Goal: Transaction & Acquisition: Purchase product/service

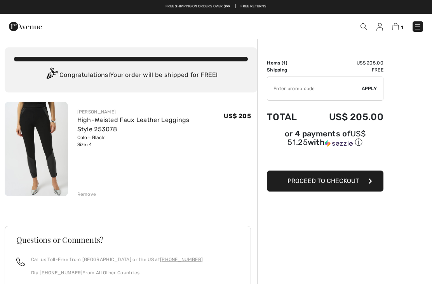
scroll to position [0, 0]
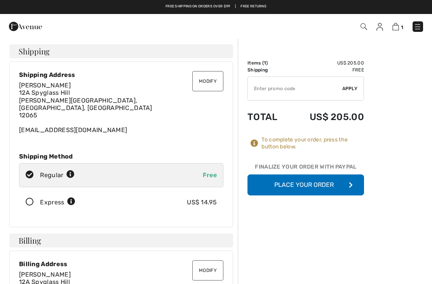
click at [334, 188] on button "Place Your Order" at bounding box center [305, 184] width 116 height 21
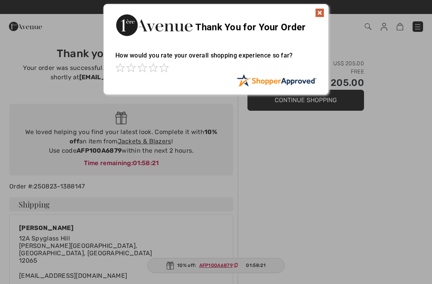
click at [322, 16] on img at bounding box center [319, 12] width 9 height 9
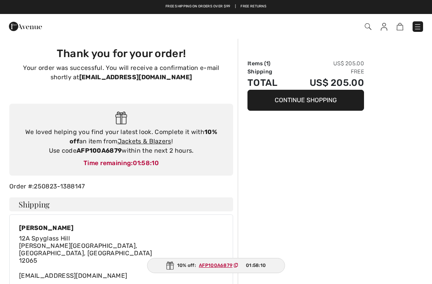
click at [414, 28] on img at bounding box center [418, 27] width 8 height 8
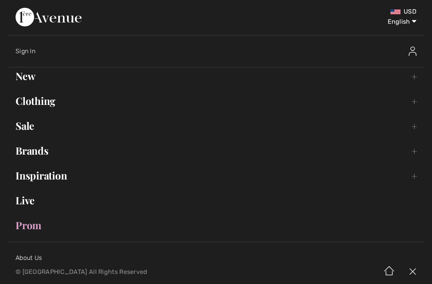
click at [34, 56] on div "Sign In" at bounding box center [220, 51] width 408 height 25
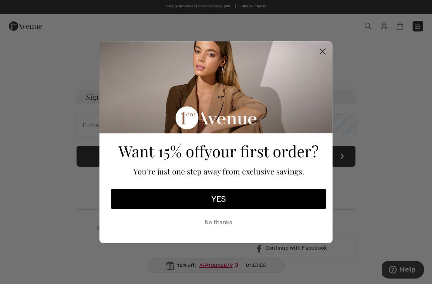
click at [249, 217] on button "No thanks" at bounding box center [219, 222] width 216 height 19
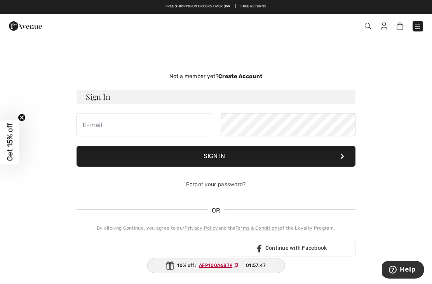
click at [255, 77] on strong "Create Account" at bounding box center [240, 76] width 44 height 7
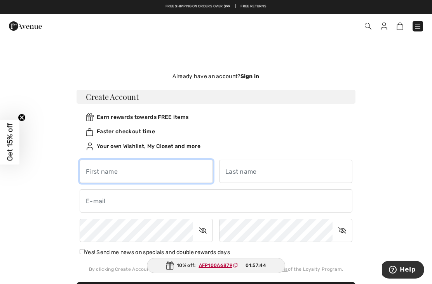
click at [186, 171] on input "text" at bounding box center [146, 171] width 133 height 23
type input "Judith"
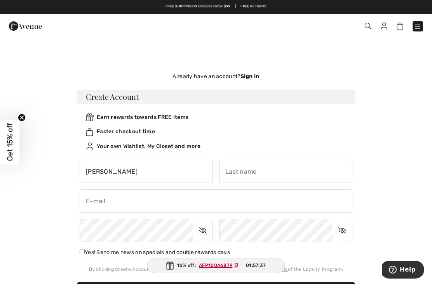
click at [276, 169] on input "text" at bounding box center [285, 171] width 133 height 23
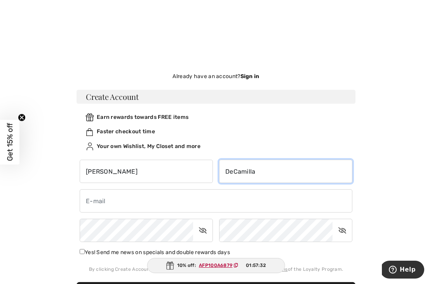
scroll to position [1, 0]
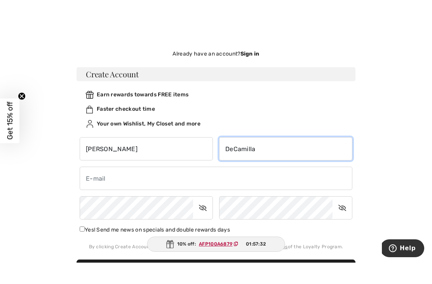
type input "DeCamilla"
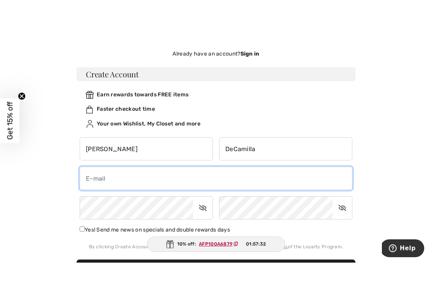
click at [168, 188] on input "email" at bounding box center [216, 199] width 273 height 23
type input "judy73@verizon.net"
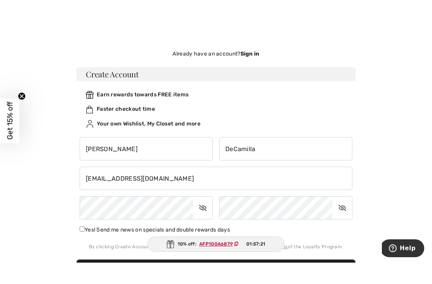
scroll to position [0, 0]
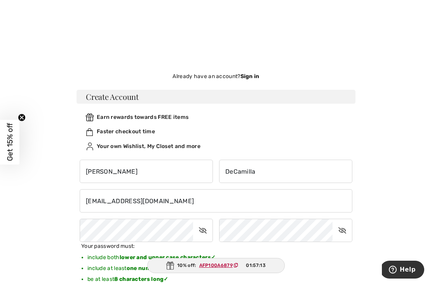
click at [362, 18] on div at bounding box center [216, 19] width 432 height 38
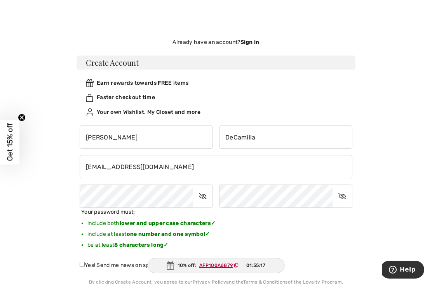
scroll to position [59, 0]
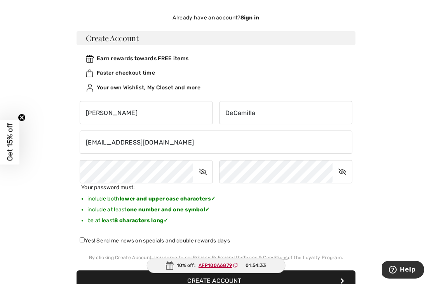
click at [209, 169] on icon at bounding box center [202, 172] width 19 height 18
click at [347, 176] on icon at bounding box center [341, 172] width 19 height 18
click at [348, 175] on icon at bounding box center [342, 172] width 19 height 18
click at [198, 170] on icon at bounding box center [203, 172] width 19 height 18
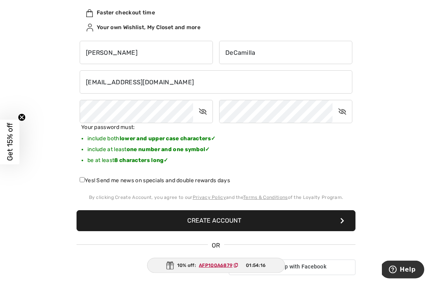
scroll to position [119, 0]
click at [239, 221] on button "Create Account" at bounding box center [215, 220] width 279 height 21
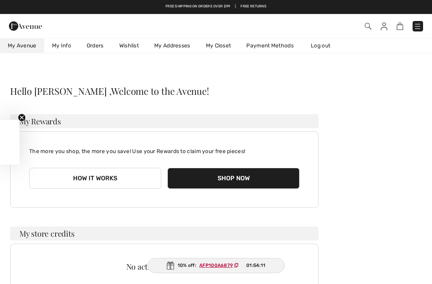
checkbox input "true"
click at [371, 35] on div "Checkout Hi, Judith !" at bounding box center [216, 26] width 432 height 24
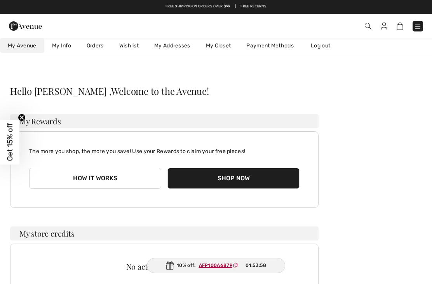
click at [365, 29] on img at bounding box center [368, 26] width 7 height 7
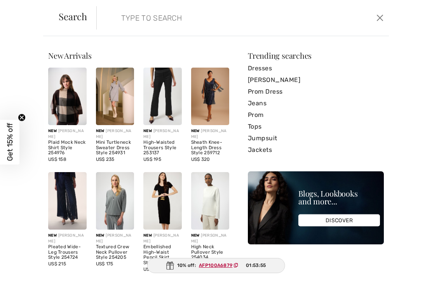
click at [376, 23] on button "Close" at bounding box center [379, 18] width 11 height 12
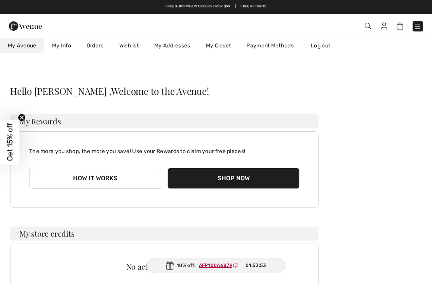
click at [398, 30] on img at bounding box center [399, 26] width 7 height 7
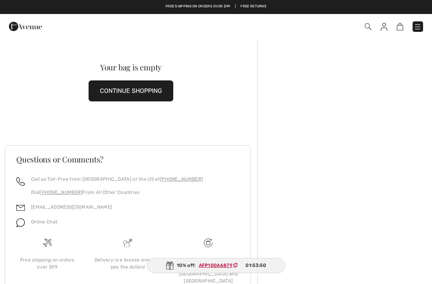
click at [382, 33] on div "Checkout" at bounding box center [305, 27] width 248 height 16
click at [416, 27] on img at bounding box center [418, 27] width 8 height 8
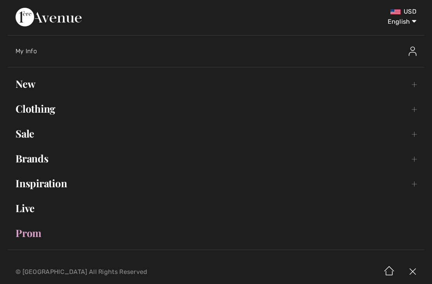
click at [412, 20] on select "English Français" at bounding box center [396, 20] width 40 height 23
click at [412, 23] on select "English Français" at bounding box center [396, 20] width 40 height 23
click at [392, 267] on img at bounding box center [388, 272] width 23 height 24
click at [395, 268] on img at bounding box center [388, 272] width 23 height 24
click at [418, 271] on img at bounding box center [412, 272] width 23 height 24
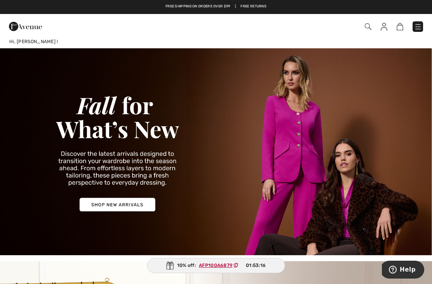
click at [382, 35] on div "Checkout" at bounding box center [216, 26] width 432 height 25
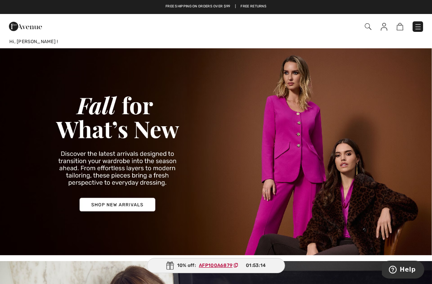
click at [384, 30] on img at bounding box center [384, 27] width 7 height 8
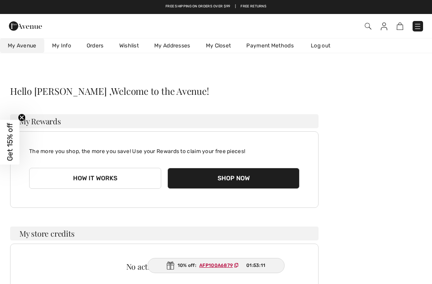
checkbox input "true"
click at [328, 48] on link "Log out" at bounding box center [324, 45] width 43 height 14
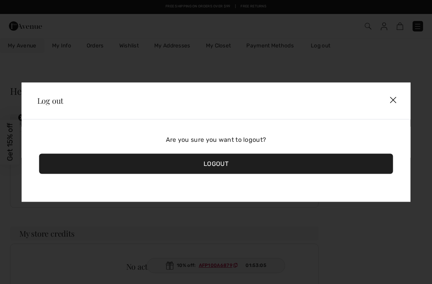
click at [232, 164] on div "Logout" at bounding box center [216, 163] width 354 height 20
